Goal: Transaction & Acquisition: Purchase product/service

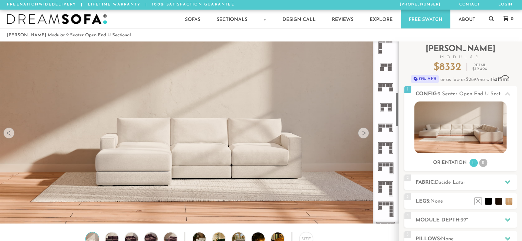
scroll to position [277, 0]
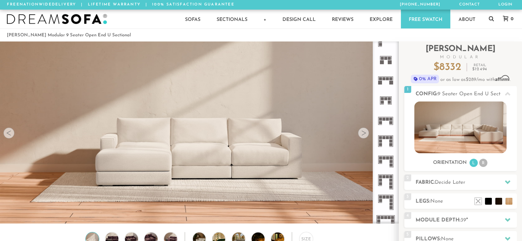
click at [390, 160] on icon at bounding box center [385, 161] width 20 height 20
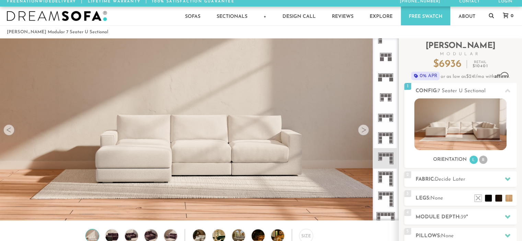
scroll to position [1, 0]
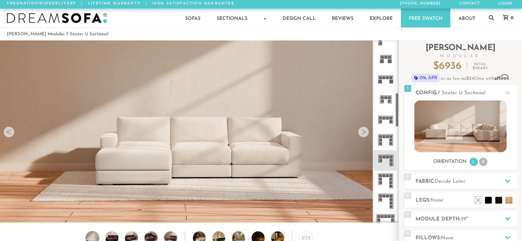
click at [386, 160] on icon at bounding box center [385, 160] width 20 height 20
click at [486, 161] on li "R" at bounding box center [483, 162] width 8 height 8
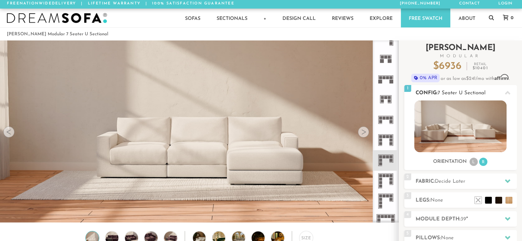
click at [475, 160] on li "L" at bounding box center [473, 162] width 8 height 8
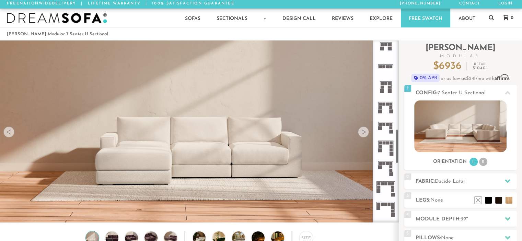
scroll to position [494, 0]
click at [389, 132] on icon at bounding box center [385, 127] width 20 height 20
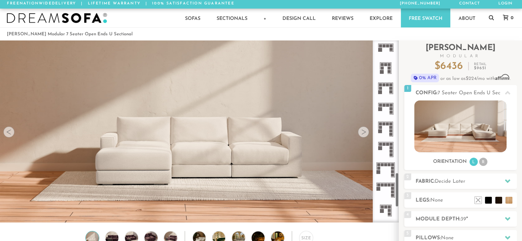
scroll to position [702, 0]
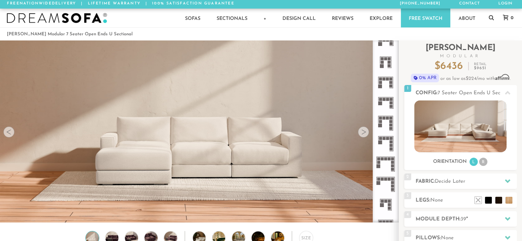
click at [384, 102] on icon at bounding box center [385, 103] width 20 height 20
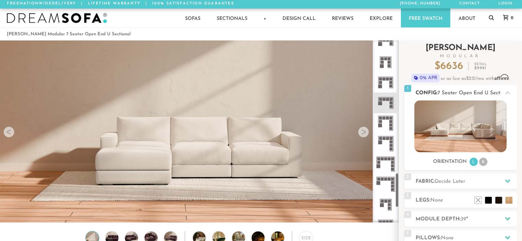
click at [484, 163] on li "R" at bounding box center [483, 162] width 8 height 8
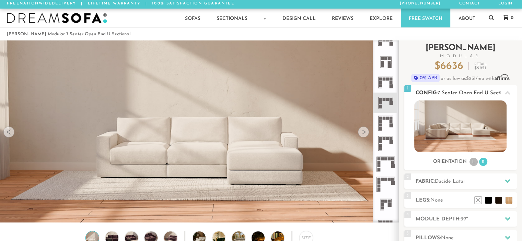
click at [476, 129] on img at bounding box center [460, 127] width 92 height 52
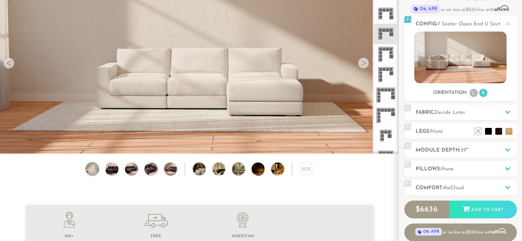
scroll to position [70, 0]
click at [467, 111] on h2 "Fabric: Decide Later" at bounding box center [466, 112] width 101 height 8
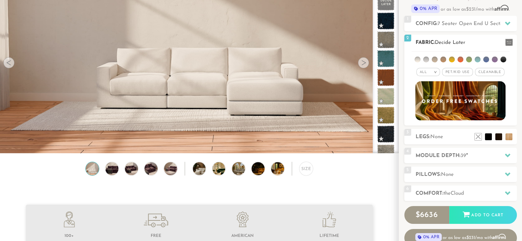
click at [460, 73] on span "Pet/Kid Use x" at bounding box center [457, 72] width 31 height 8
click at [497, 71] on span "Cleanable x" at bounding box center [492, 72] width 30 height 8
click at [501, 59] on li at bounding box center [503, 60] width 6 height 6
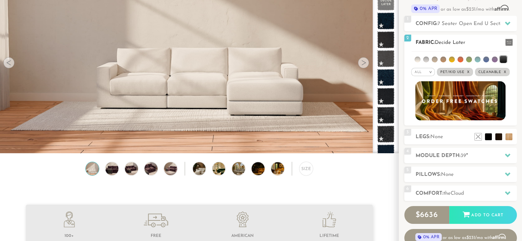
click at [492, 59] on li at bounding box center [495, 60] width 6 height 6
click at [482, 59] on ul at bounding box center [460, 58] width 98 height 13
click at [485, 59] on li at bounding box center [486, 60] width 6 height 6
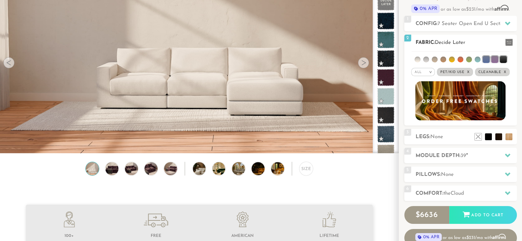
click at [474, 58] on ul at bounding box center [460, 58] width 98 height 13
click at [477, 58] on li at bounding box center [478, 60] width 6 height 6
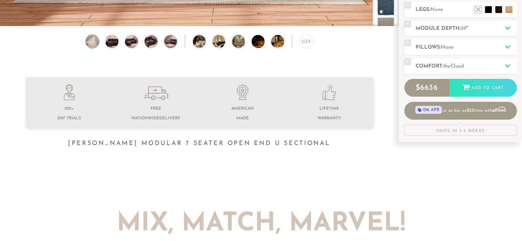
scroll to position [196, 0]
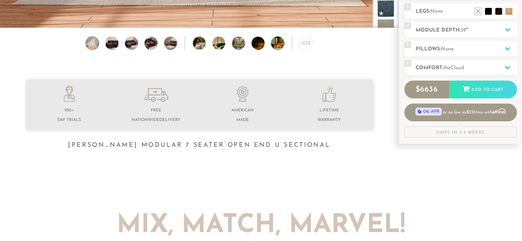
click at [273, 43] on img at bounding box center [282, 43] width 23 height 13
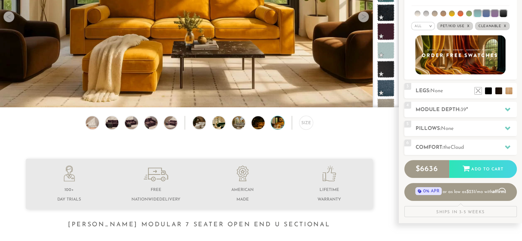
scroll to position [0, 0]
